Goal: Transaction & Acquisition: Purchase product/service

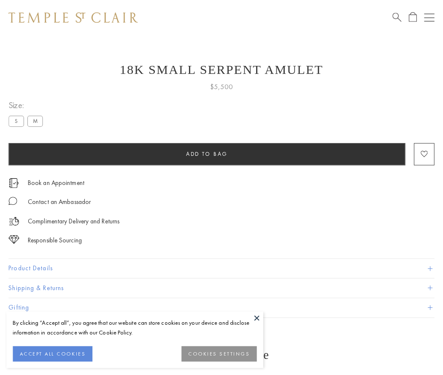
scroll to position [3, 0]
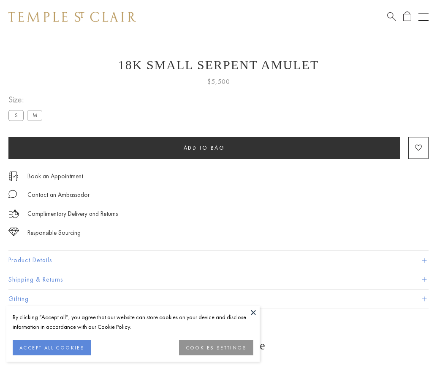
click at [204, 148] on span "Add to bag" at bounding box center [204, 147] width 41 height 7
